Goal: Task Accomplishment & Management: Use online tool/utility

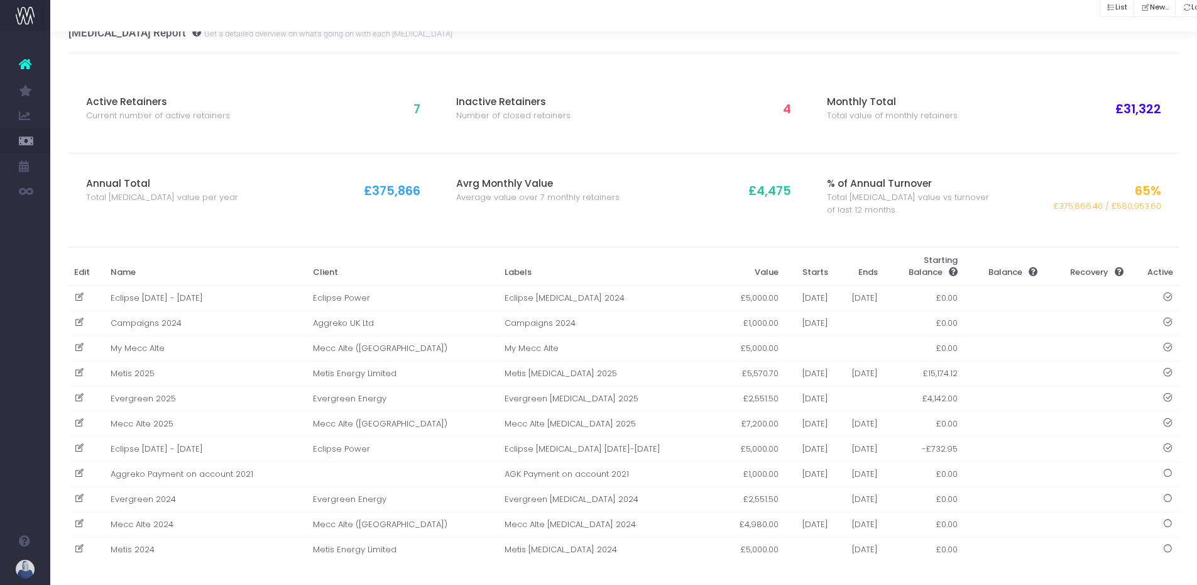
scroll to position [29, 0]
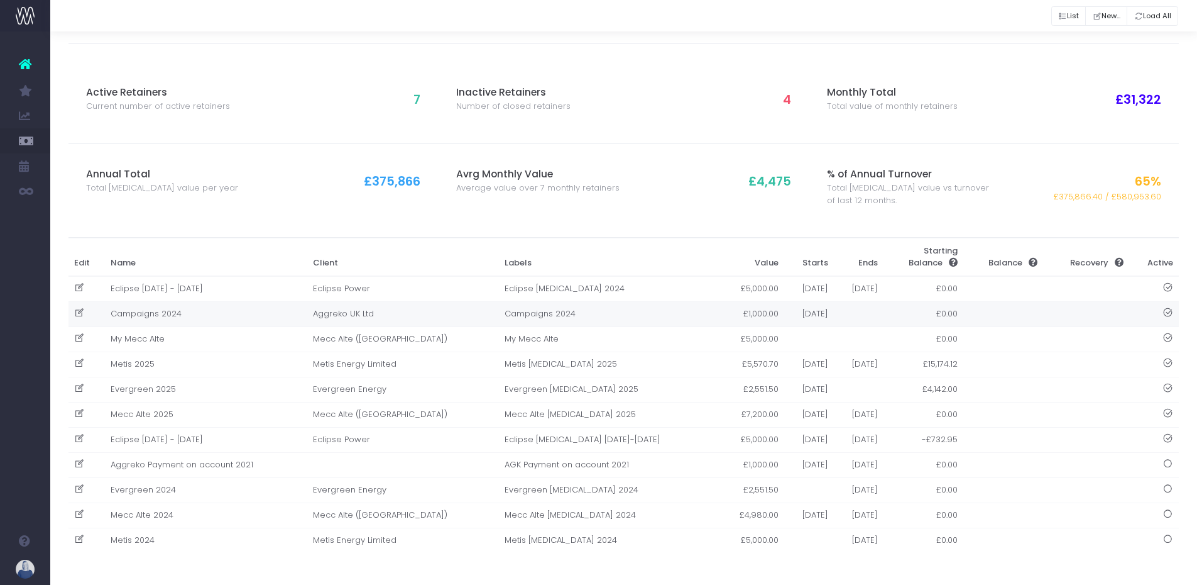
drag, startPoint x: 131, startPoint y: 321, endPoint x: 126, endPoint y: 316, distance: 7.2
click at [69, 319] on link "New Forecast" at bounding box center [59, 316] width 19 height 25
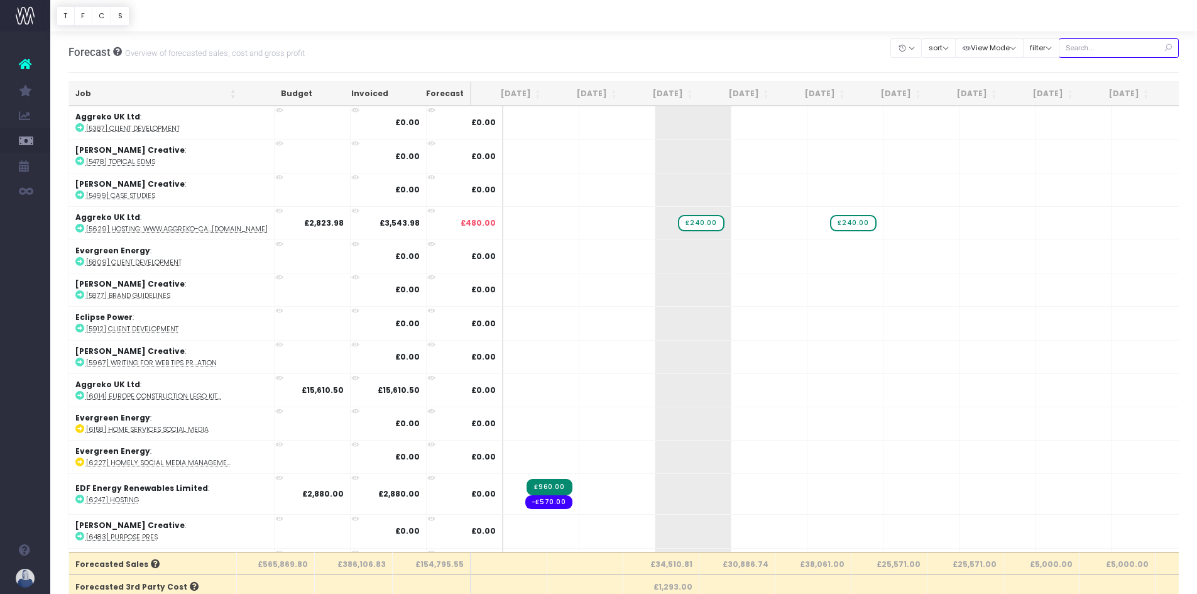
drag, startPoint x: 1120, startPoint y: 50, endPoint x: 1110, endPoint y: 56, distance: 11.9
click at [1120, 50] on input "text" at bounding box center [1119, 47] width 121 height 19
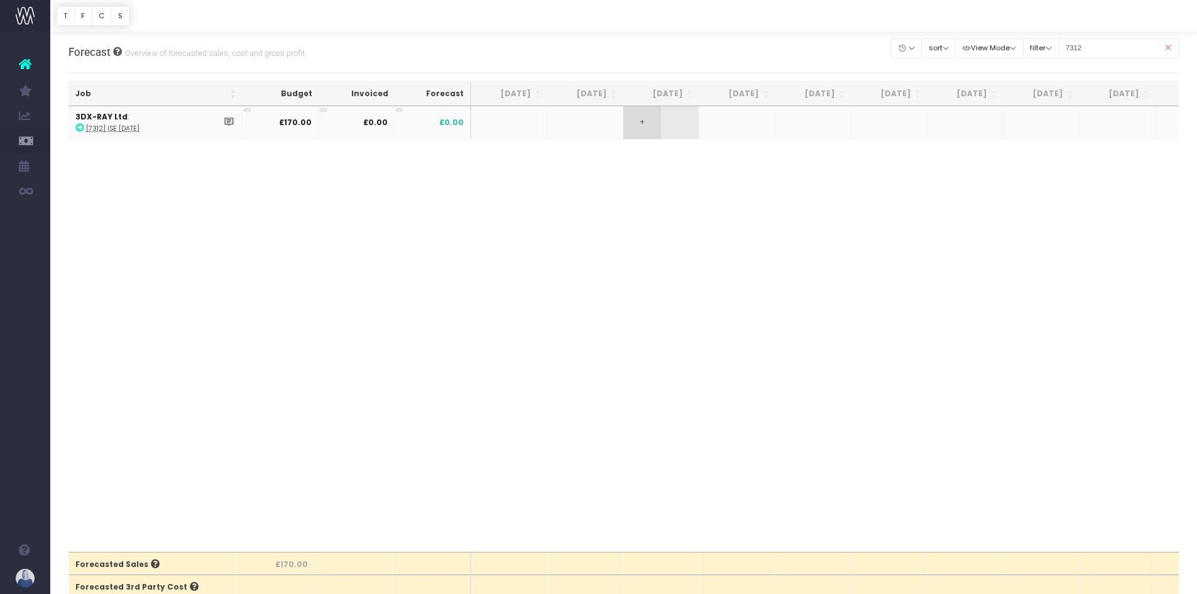
click at [642, 120] on span "+" at bounding box center [642, 122] width 38 height 33
click at [653, 122] on span "+" at bounding box center [642, 122] width 38 height 33
click at [1097, 52] on input "7312" at bounding box center [1119, 47] width 121 height 19
type input "7310"
